Goal: Task Accomplishment & Management: Use online tool/utility

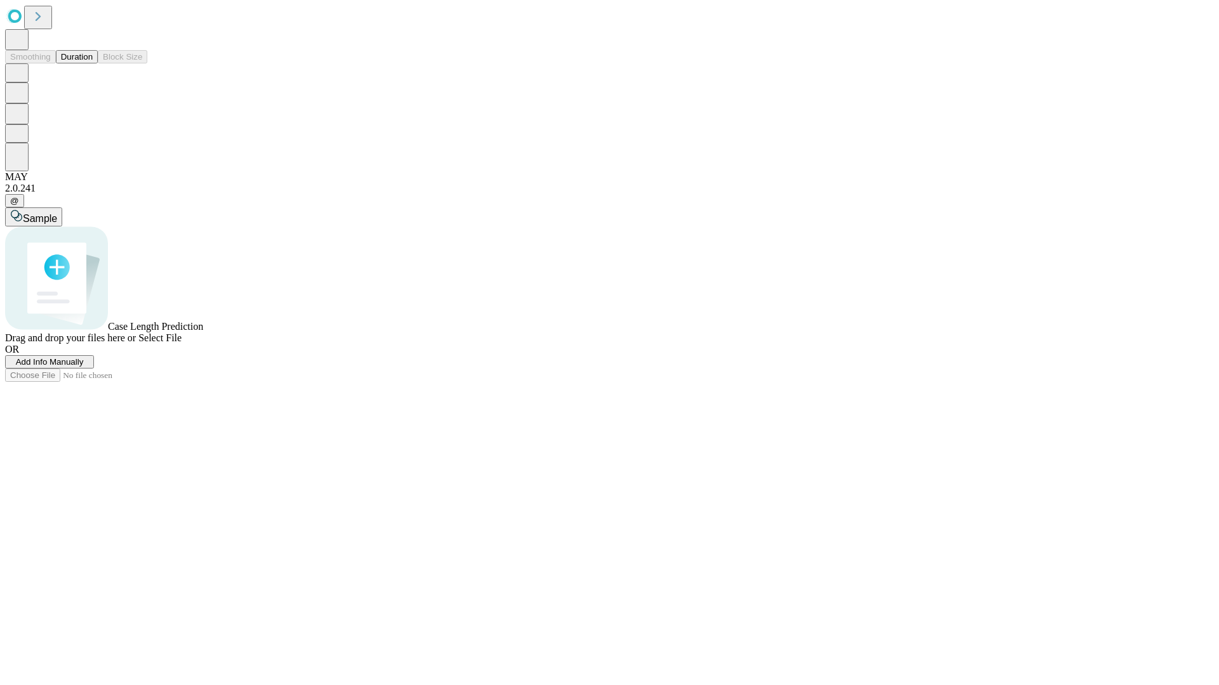
click at [93, 63] on button "Duration" at bounding box center [77, 56] width 42 height 13
click at [84, 367] on span "Add Info Manually" at bounding box center [50, 362] width 68 height 10
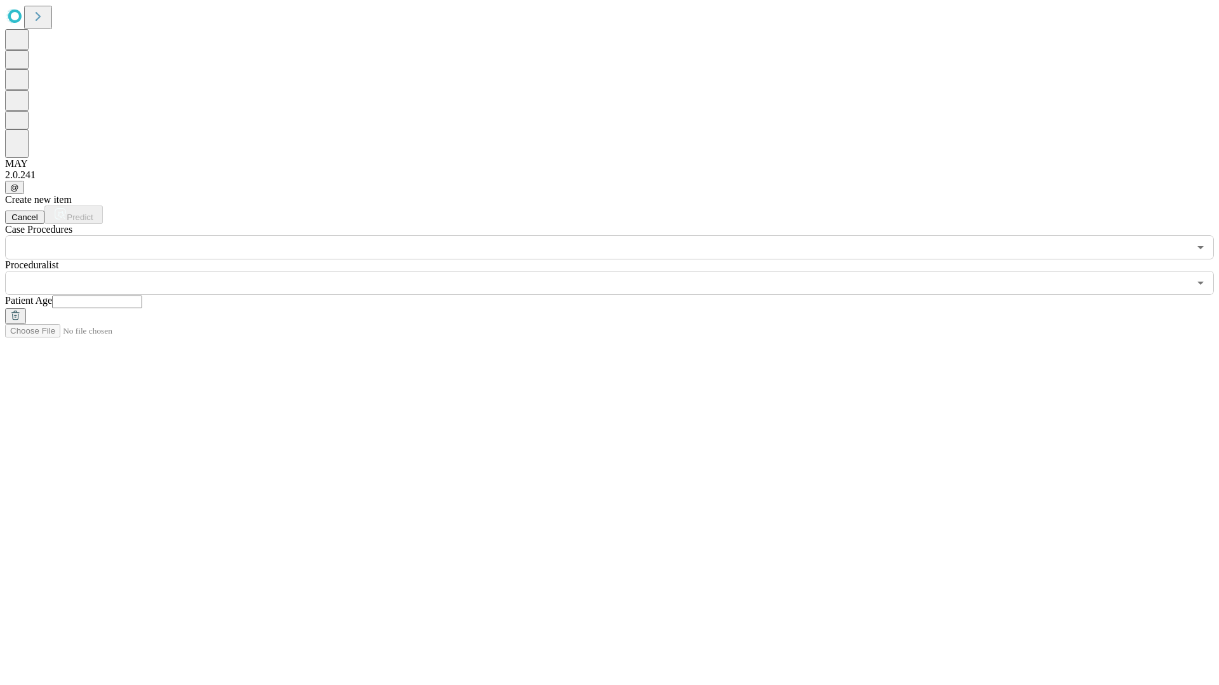
click at [142, 296] on input "text" at bounding box center [97, 302] width 90 height 13
type input "**"
click at [618, 271] on input "text" at bounding box center [597, 283] width 1184 height 24
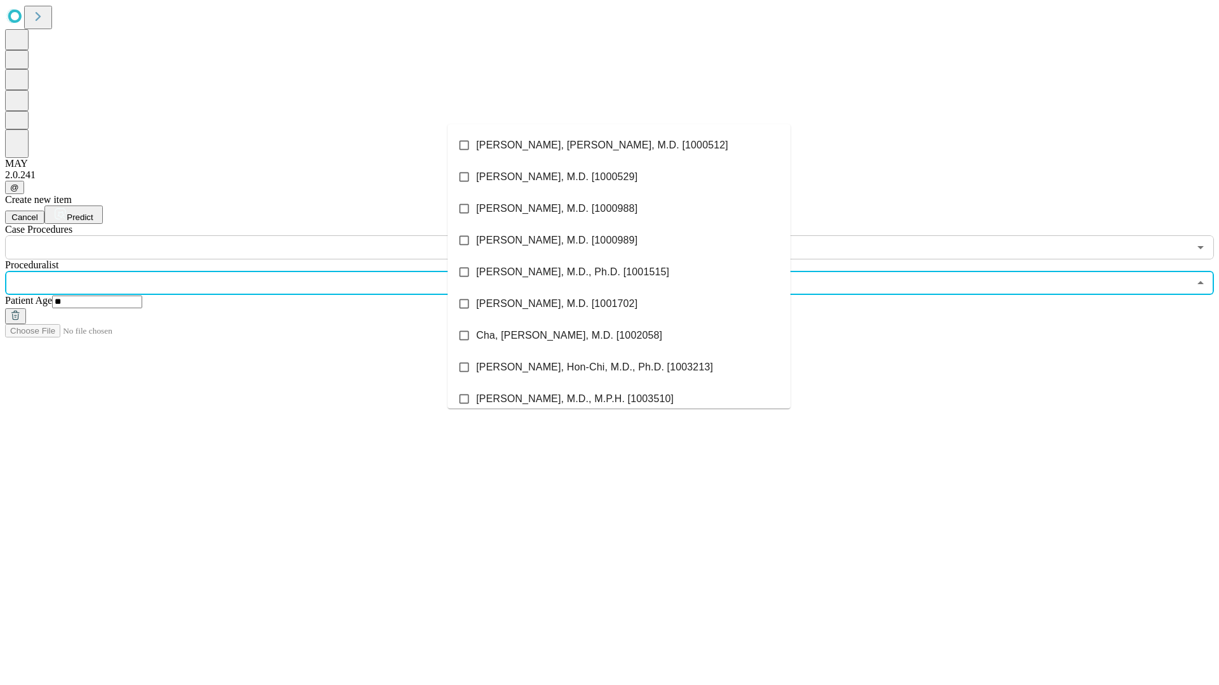
click at [619, 145] on li "[PERSON_NAME], [PERSON_NAME], M.D. [1000512]" at bounding box center [618, 145] width 343 height 32
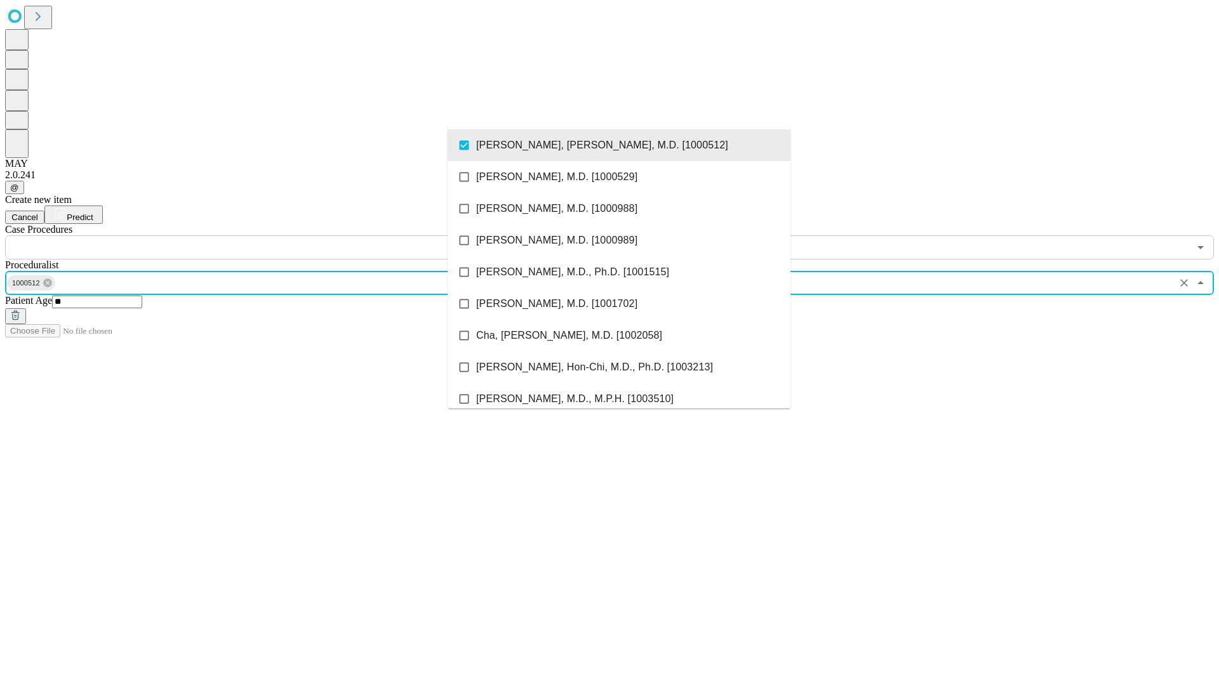
click at [267, 235] on input "text" at bounding box center [597, 247] width 1184 height 24
